Goal: Task Accomplishment & Management: Manage account settings

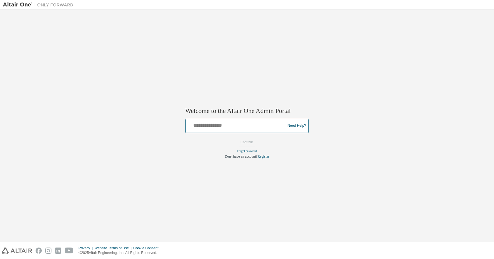
click at [265, 124] on input "text" at bounding box center [236, 124] width 97 height 9
type input "**********"
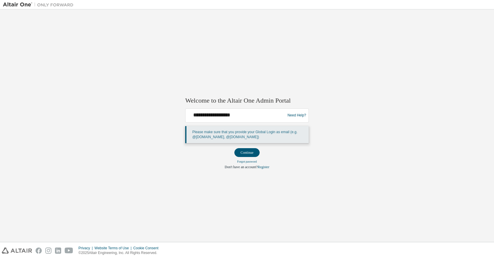
click at [254, 153] on button "Continue" at bounding box center [246, 152] width 25 height 9
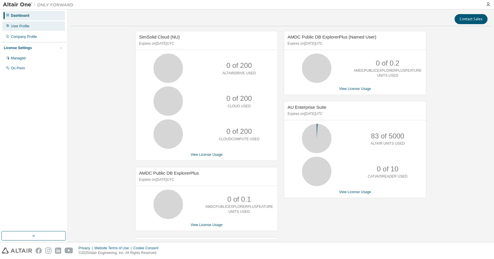
click at [24, 23] on div "User Profile" at bounding box center [33, 25] width 63 height 9
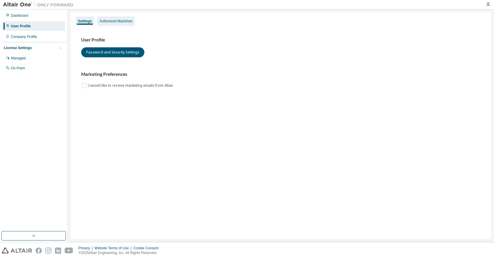
click at [107, 19] on div "Authorized Machines" at bounding box center [115, 21] width 33 height 5
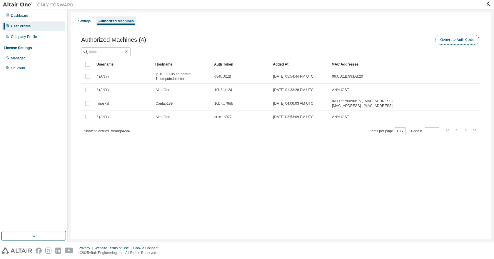
click at [455, 43] on button "Generate Auth Code" at bounding box center [457, 40] width 44 height 10
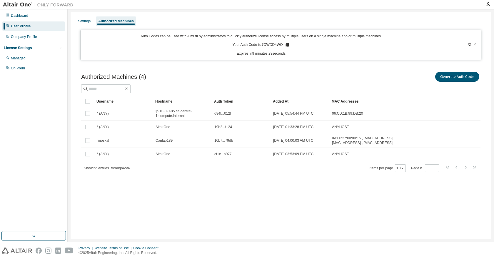
click at [286, 44] on icon at bounding box center [287, 45] width 3 height 4
click at [488, 4] on icon "button" at bounding box center [488, 4] width 5 height 5
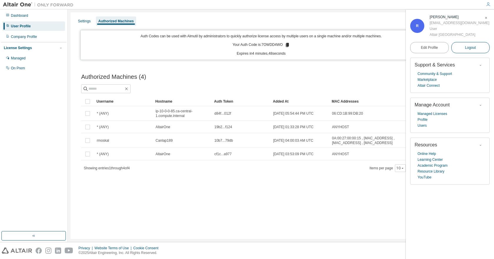
click at [480, 47] on button "Logout" at bounding box center [471, 47] width 39 height 11
